Goal: Information Seeking & Learning: Learn about a topic

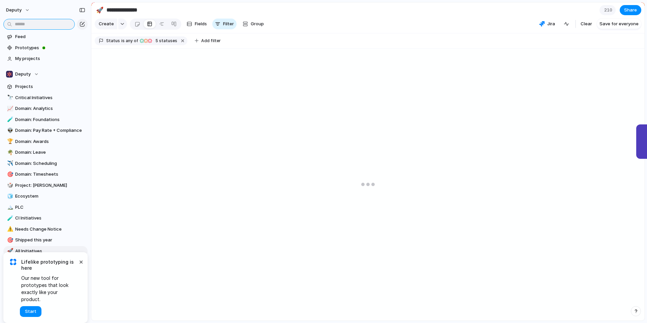
click at [35, 23] on input "text" at bounding box center [38, 24] width 71 height 11
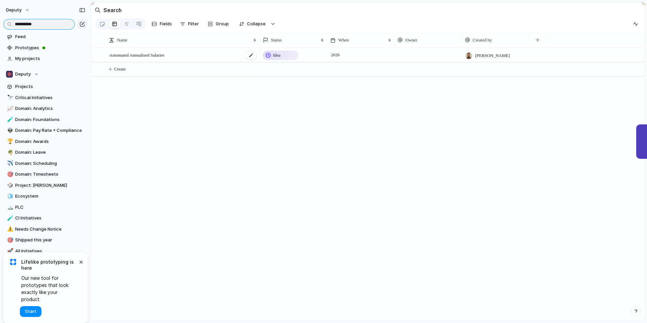
type input "**********"
click at [163, 55] on span "Automated Annualised Salaries" at bounding box center [136, 55] width 55 height 8
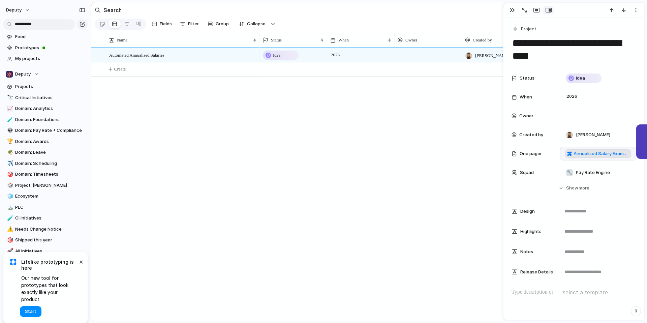
click at [585, 154] on span "Annualised Salary Example" at bounding box center [602, 153] width 56 height 7
